Goal: Information Seeking & Learning: Learn about a topic

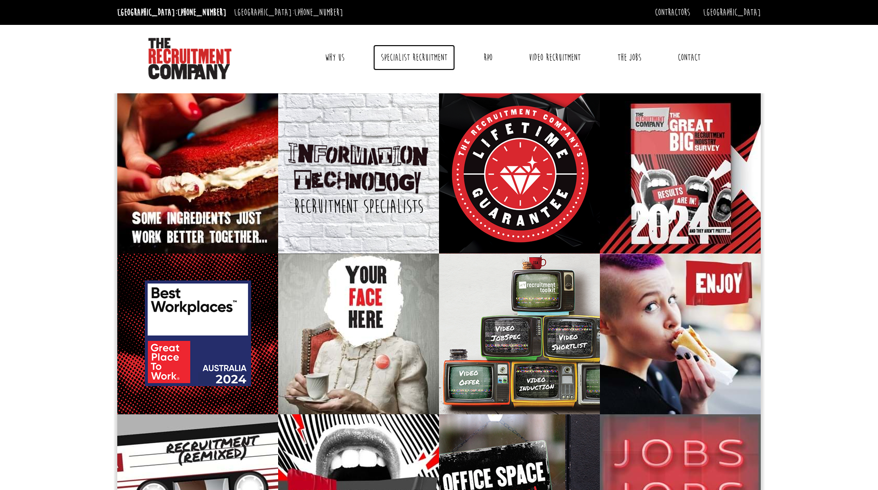
click at [396, 58] on link "Specialist Recruitment" at bounding box center [414, 58] width 82 height 26
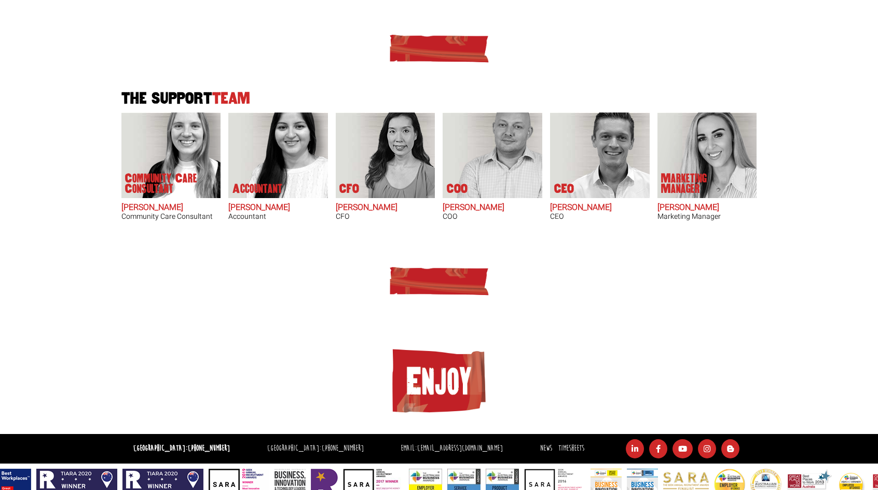
scroll to position [628, 0]
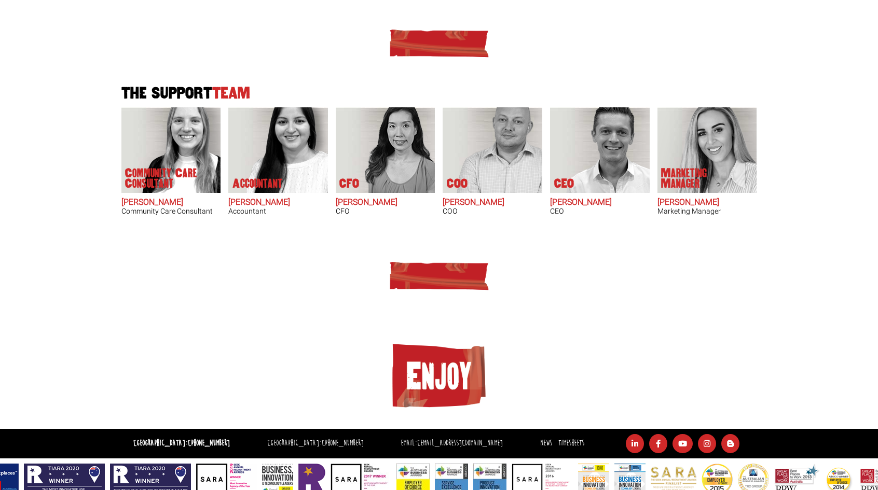
click at [449, 371] on img at bounding box center [439, 376] width 104 height 73
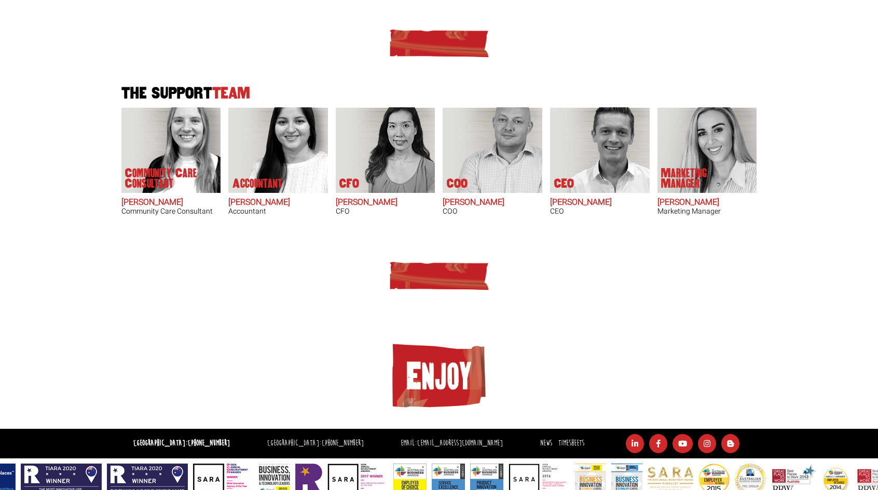
click at [442, 261] on img at bounding box center [439, 275] width 104 height 31
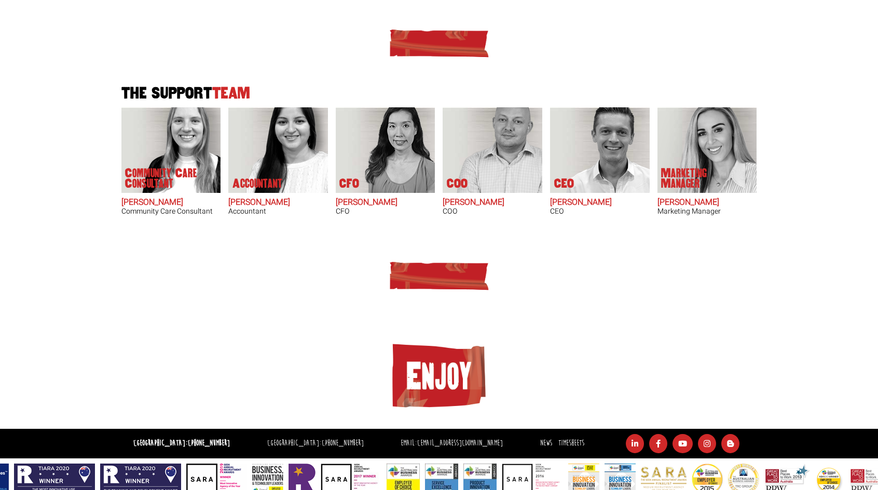
drag, startPoint x: 424, startPoint y: 458, endPoint x: 301, endPoint y: 449, distance: 123.3
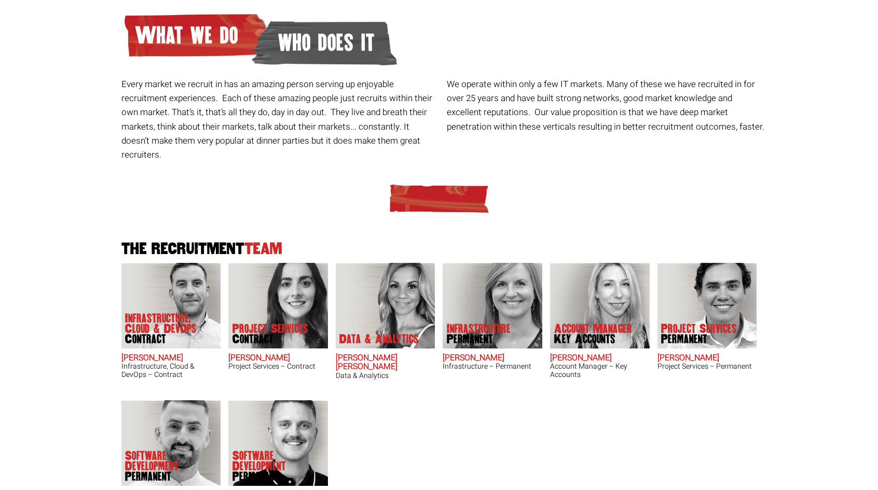
scroll to position [0, 0]
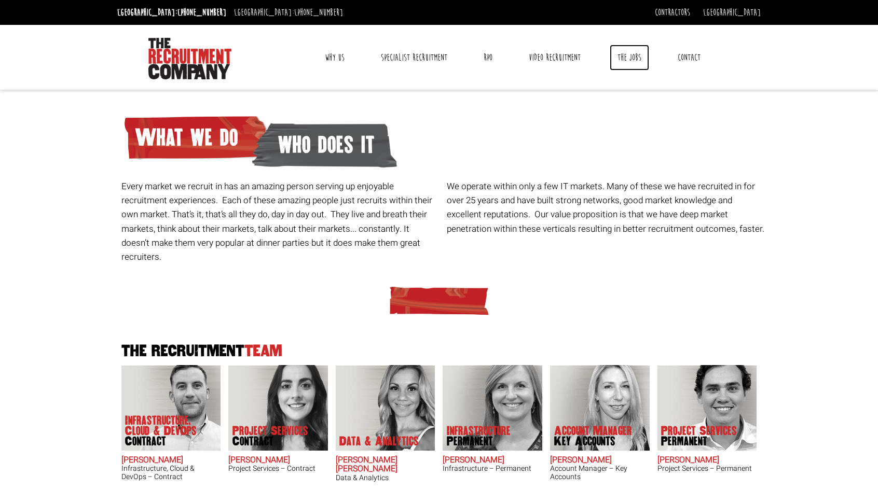
click at [628, 62] on link "The Jobs" at bounding box center [629, 58] width 39 height 26
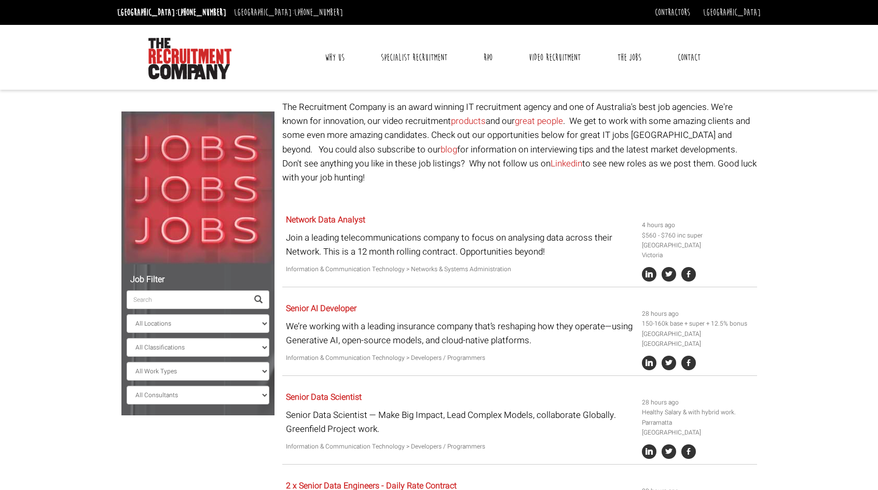
click at [215, 294] on input "search" at bounding box center [187, 300] width 121 height 19
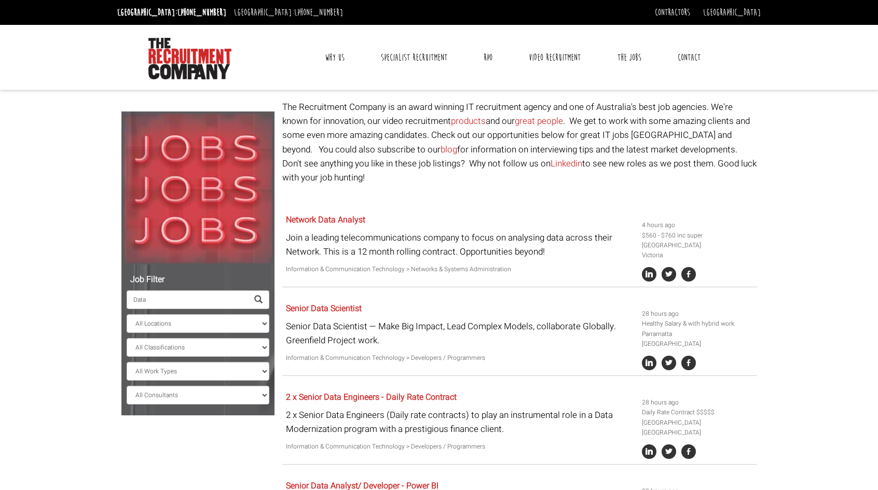
type input "Data"
click at [423, 265] on p "Information & Communication Technology > Networks & Systems Administration" at bounding box center [460, 270] width 348 height 10
drag, startPoint x: 423, startPoint y: 256, endPoint x: 441, endPoint y: 255, distance: 18.2
click at [441, 265] on p "Information & Communication Technology > Networks & Systems Administration" at bounding box center [460, 270] width 348 height 10
click at [385, 166] on p "The Recruitment Company is an award winning IT recruitment agency and one of Au…" at bounding box center [519, 142] width 475 height 85
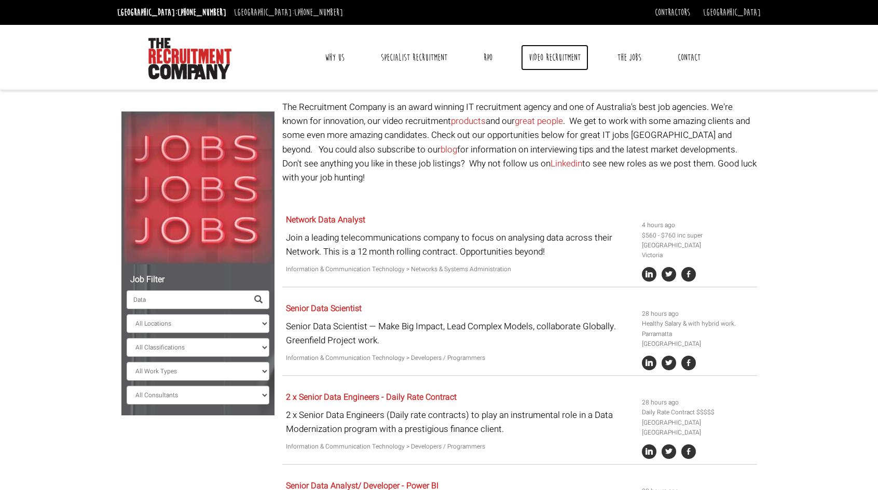
click at [547, 62] on link "Video Recruitment" at bounding box center [554, 58] width 67 height 26
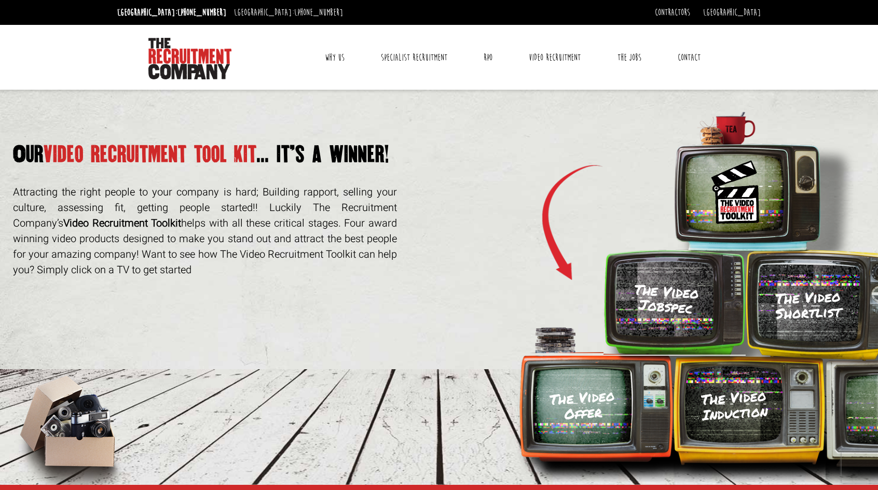
click at [845, 213] on img at bounding box center [740, 180] width 274 height 138
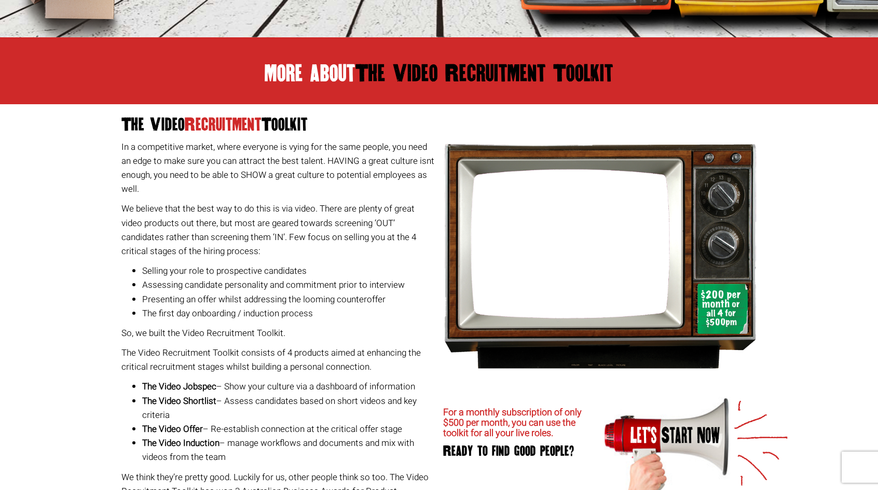
scroll to position [150, 0]
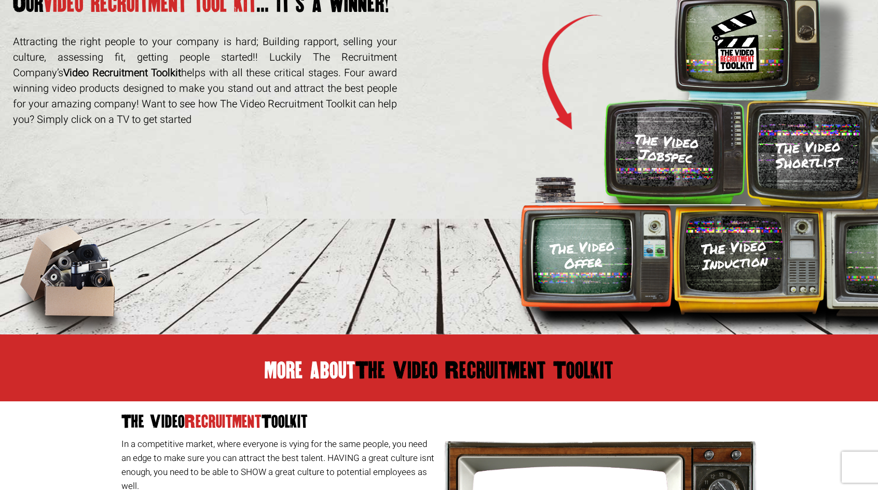
click at [588, 270] on h3 "The Video Offer" at bounding box center [582, 254] width 67 height 35
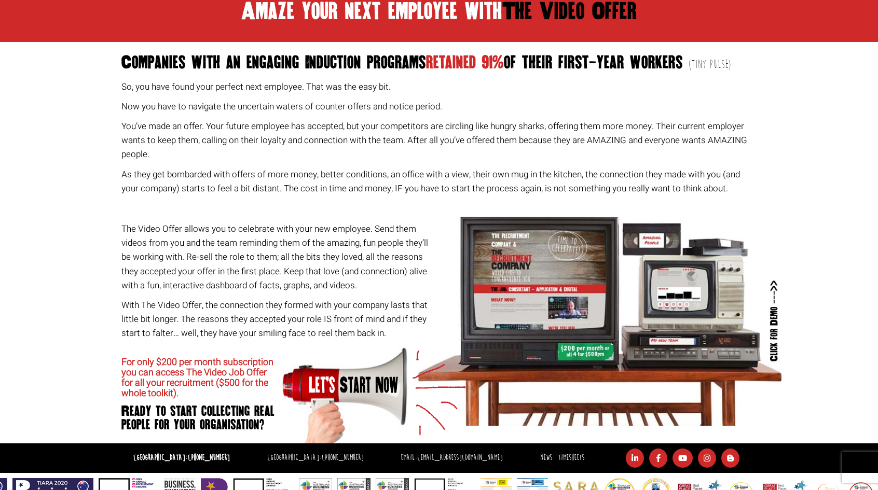
scroll to position [512, 0]
